Goal: Information Seeking & Learning: Learn about a topic

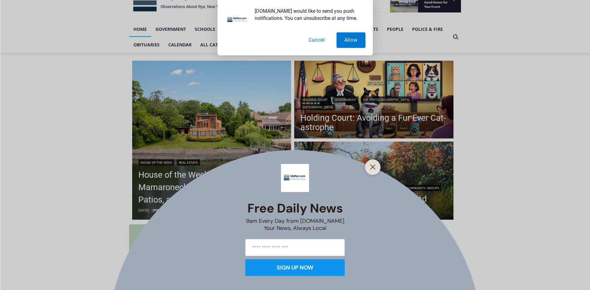
click at [319, 40] on button "Cancel" at bounding box center [317, 40] width 32 height 16
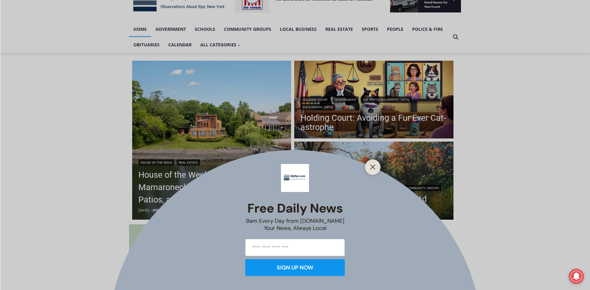
click at [378, 167] on div at bounding box center [373, 167] width 16 height 16
click at [371, 165] on line "Close" at bounding box center [373, 167] width 4 height 4
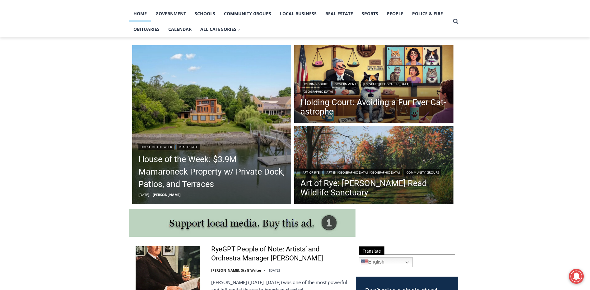
scroll to position [113, 0]
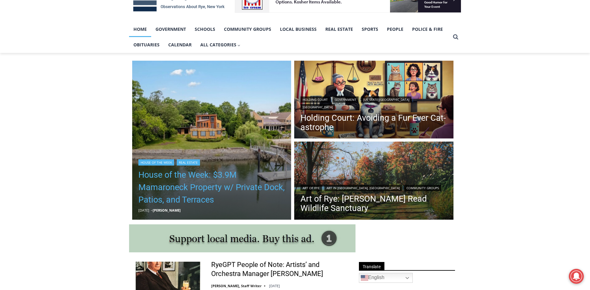
click at [171, 193] on link "House of the Week: $3.9M Mamaroneck Property w/ Private Dock, Patios, and Terra…" at bounding box center [211, 187] width 147 height 37
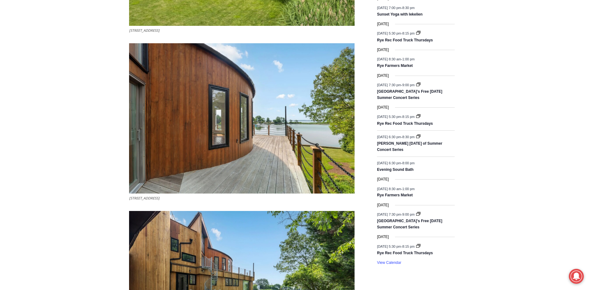
scroll to position [827, 0]
